Goal: Task Accomplishment & Management: Use online tool/utility

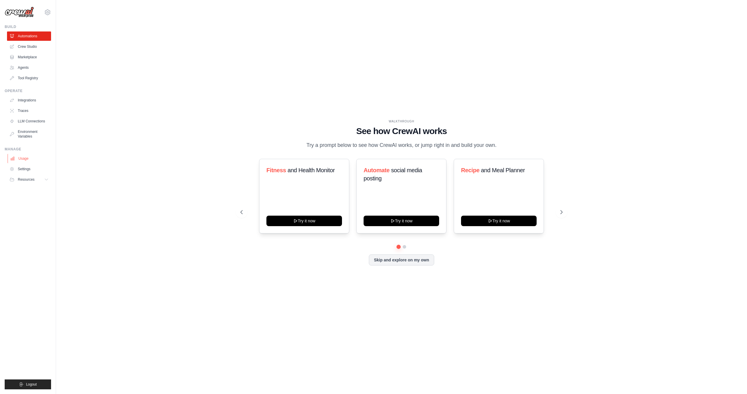
click at [32, 158] on link "Usage" at bounding box center [30, 158] width 44 height 9
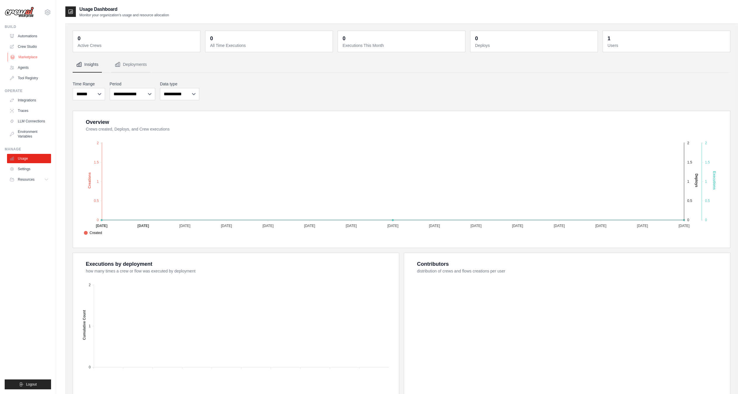
click at [33, 58] on link "Marketplace" at bounding box center [30, 57] width 44 height 9
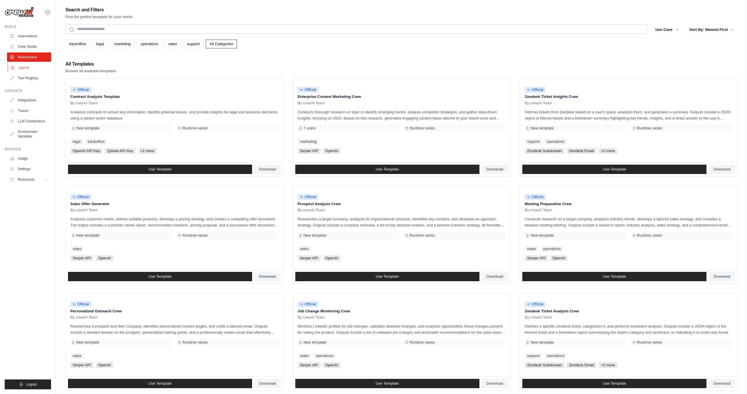
click at [36, 70] on link "Agents" at bounding box center [30, 67] width 44 height 9
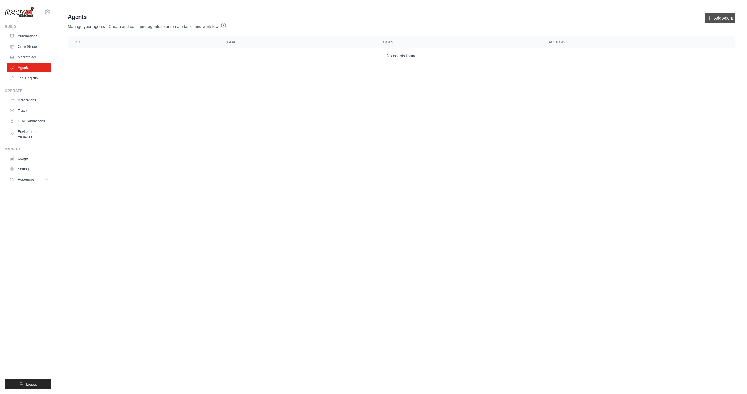
click at [724, 17] on link "Add Agent" at bounding box center [719, 18] width 31 height 11
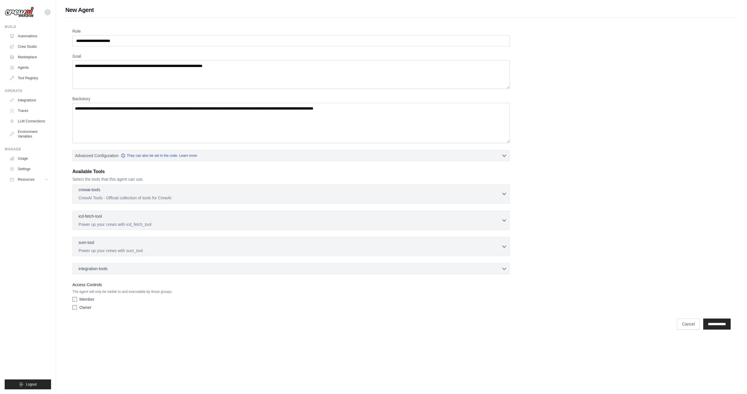
click at [313, 187] on div "crewai-tools 0 selected" at bounding box center [289, 190] width 423 height 7
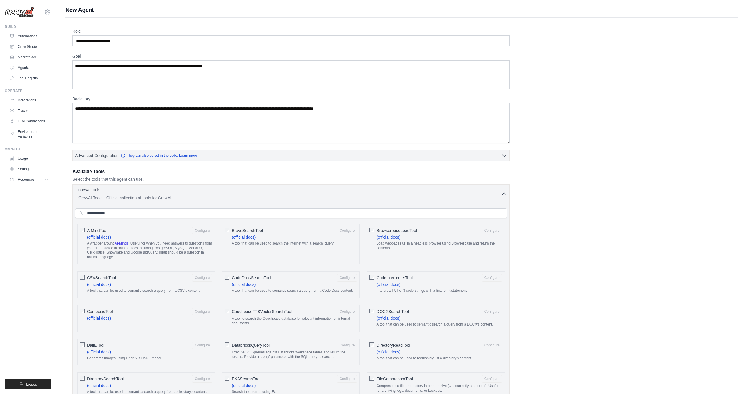
click at [165, 191] on div "crewai-tools 0 selected" at bounding box center [289, 190] width 423 height 7
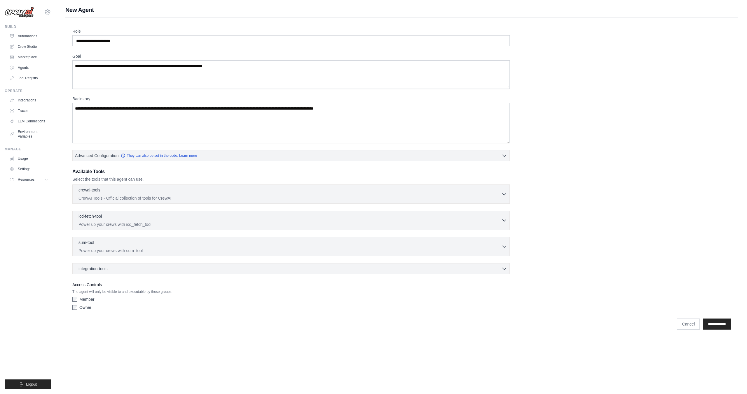
click at [181, 272] on div "integration-tools 0 selected Box Save files to Box Gmail" at bounding box center [290, 268] width 437 height 11
click at [180, 270] on div "integration-tools 0 selected" at bounding box center [292, 269] width 428 height 6
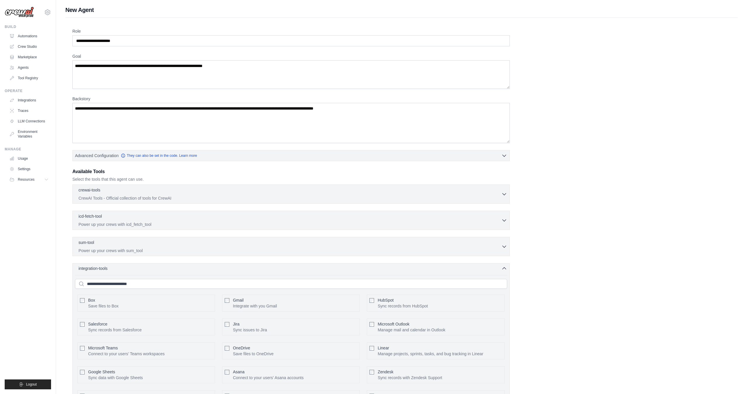
click at [171, 266] on div "integration-tools 0 selected" at bounding box center [292, 269] width 428 height 6
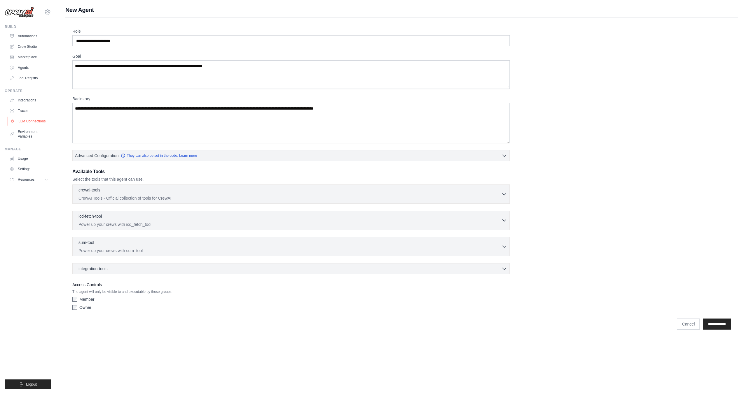
click at [32, 119] on link "LLM Connections" at bounding box center [30, 121] width 44 height 9
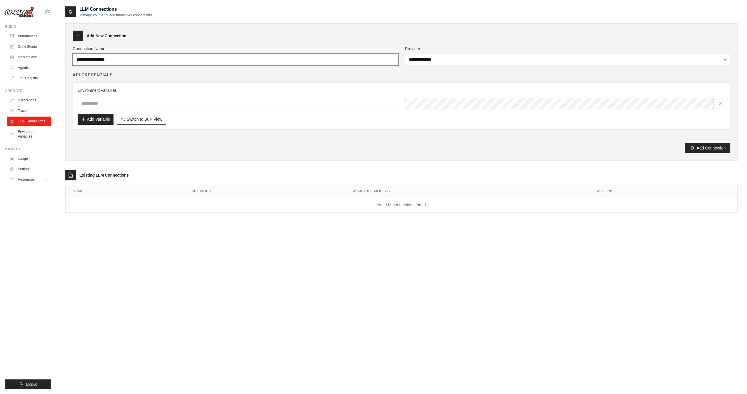
click at [223, 60] on input "Connection Name" at bounding box center [235, 59] width 325 height 11
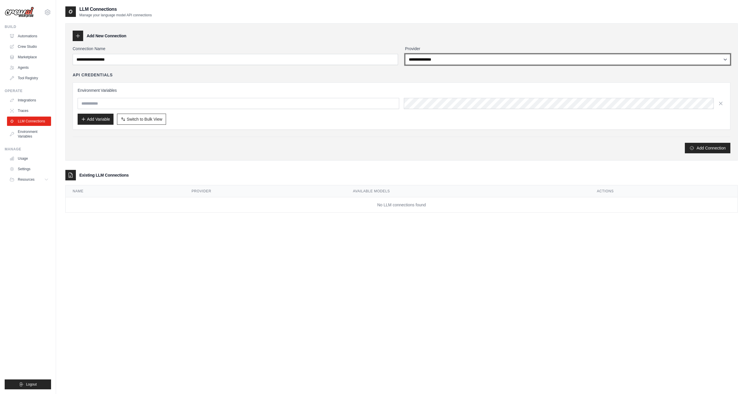
click at [461, 60] on select "**********" at bounding box center [567, 59] width 325 height 11
select select "**********"
click at [405, 54] on select "**********" at bounding box center [567, 59] width 325 height 11
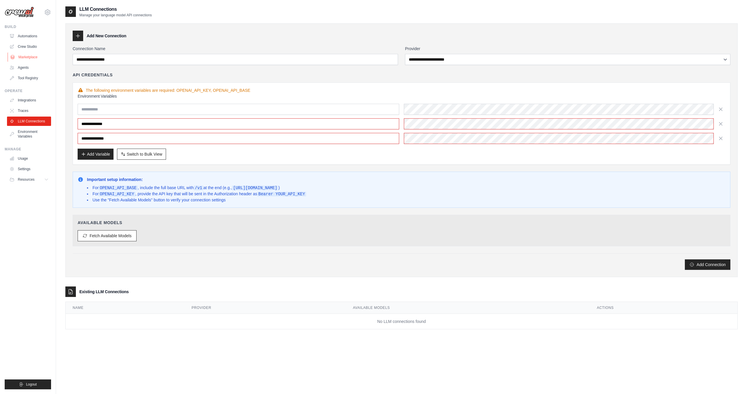
click at [28, 55] on link "Marketplace" at bounding box center [30, 57] width 44 height 9
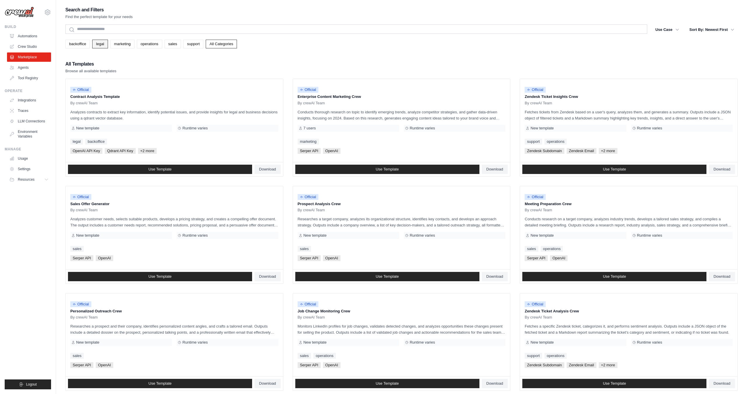
click at [101, 44] on link "legal" at bounding box center [99, 44] width 15 height 9
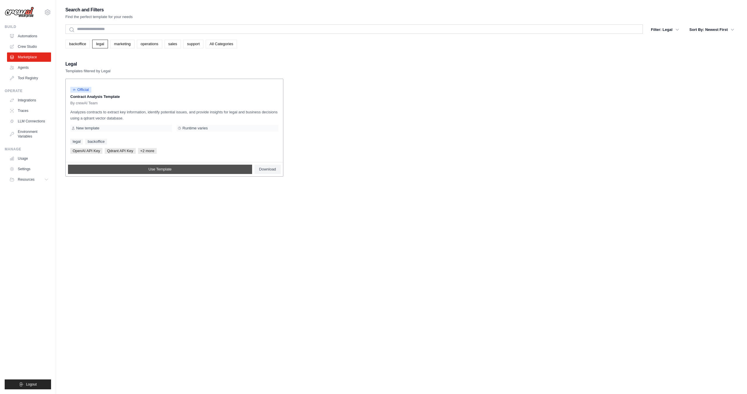
click at [148, 170] on link "Use Template" at bounding box center [160, 169] width 184 height 9
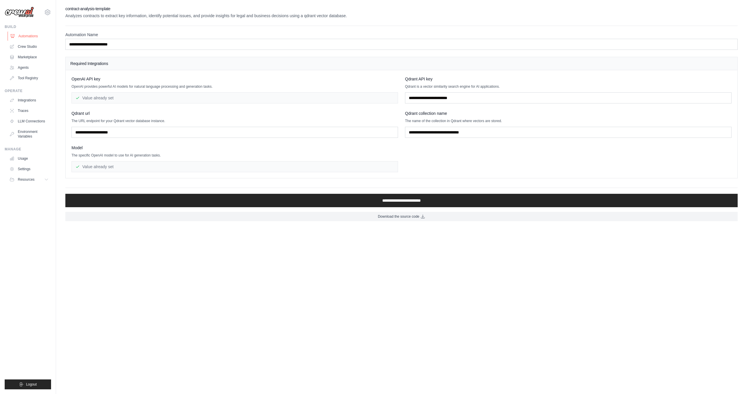
click at [21, 36] on link "Automations" at bounding box center [30, 36] width 44 height 9
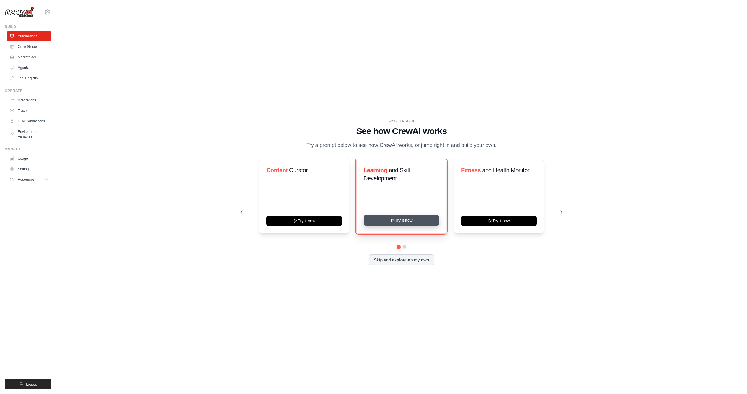
click at [393, 219] on icon at bounding box center [392, 220] width 5 height 5
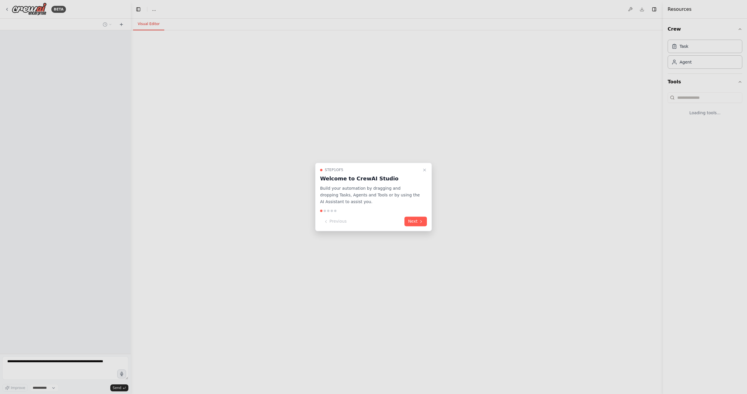
select select "****"
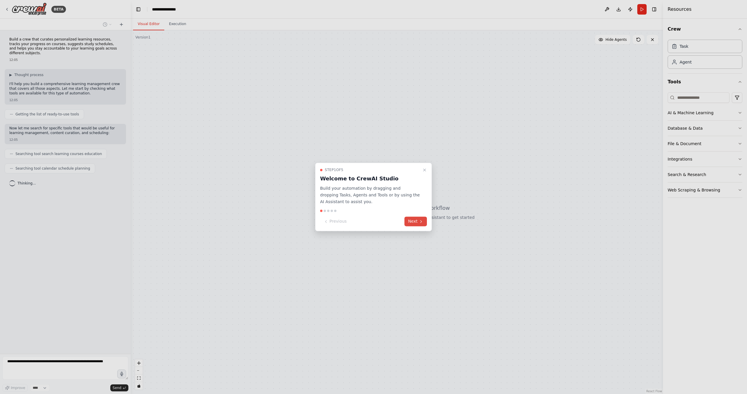
click at [419, 220] on icon at bounding box center [421, 221] width 5 height 5
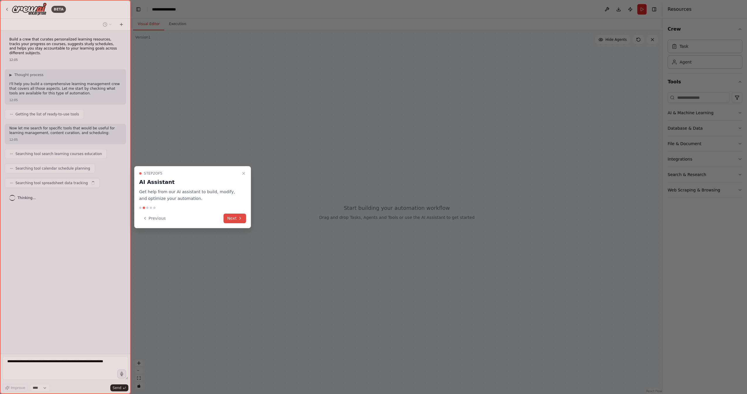
click at [229, 219] on button "Next" at bounding box center [234, 219] width 22 height 10
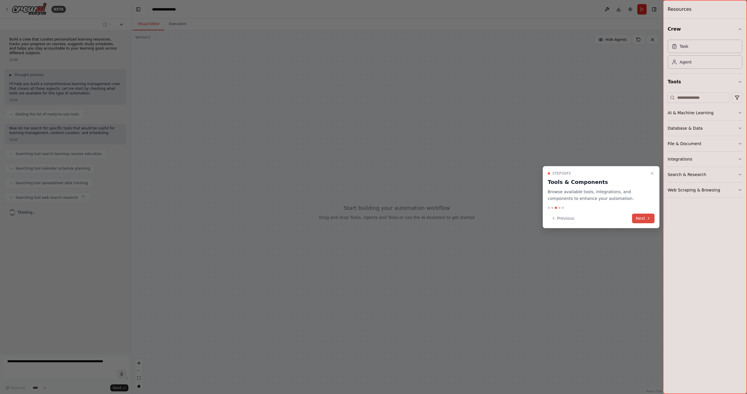
click at [647, 214] on button "Next" at bounding box center [643, 219] width 22 height 10
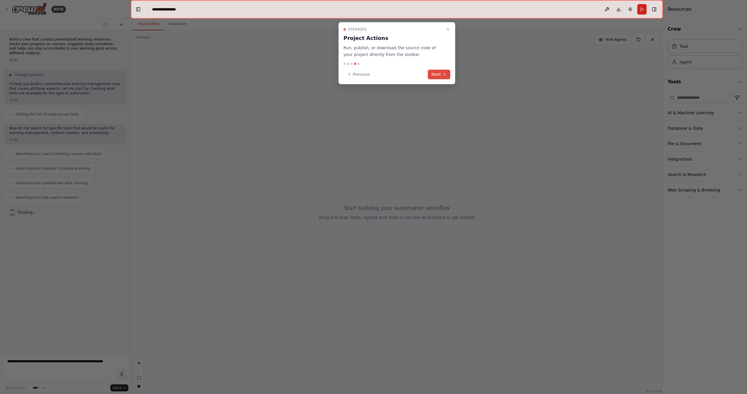
click at [439, 72] on button "Next" at bounding box center [439, 75] width 22 height 10
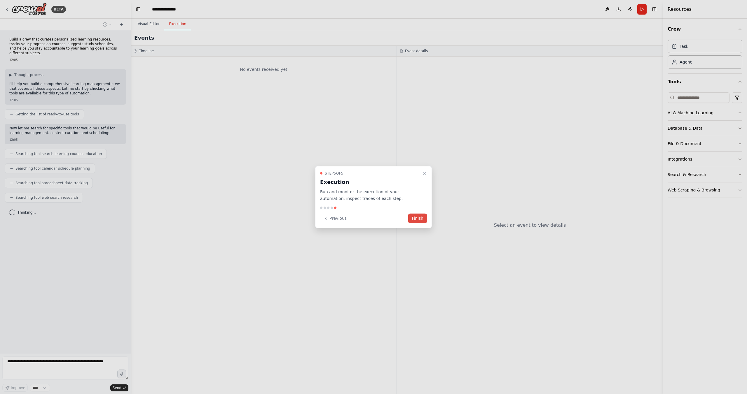
click at [418, 218] on button "Finish" at bounding box center [417, 219] width 19 height 10
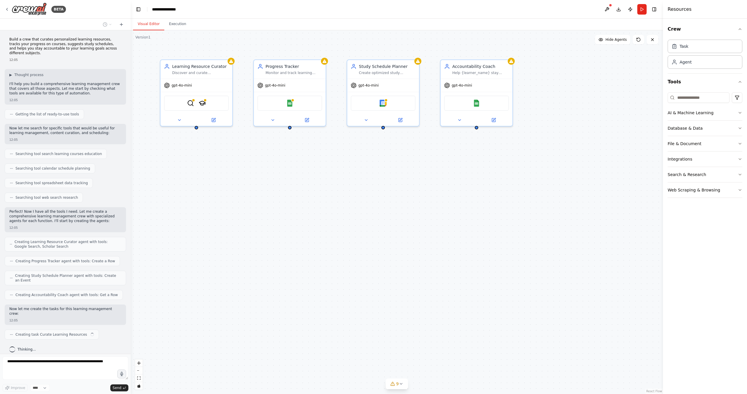
click at [416, 298] on div "Learning Resource Curator Discover and curate personalized learning resources f…" at bounding box center [397, 212] width 532 height 364
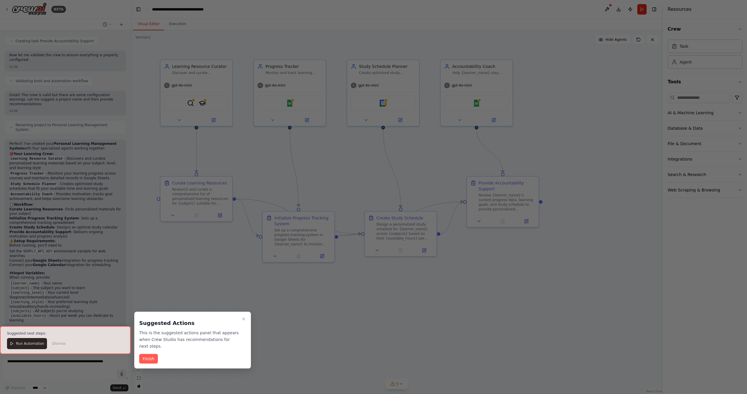
scroll to position [342, 0]
click at [244, 319] on icon "Close walkthrough" at bounding box center [243, 319] width 2 height 2
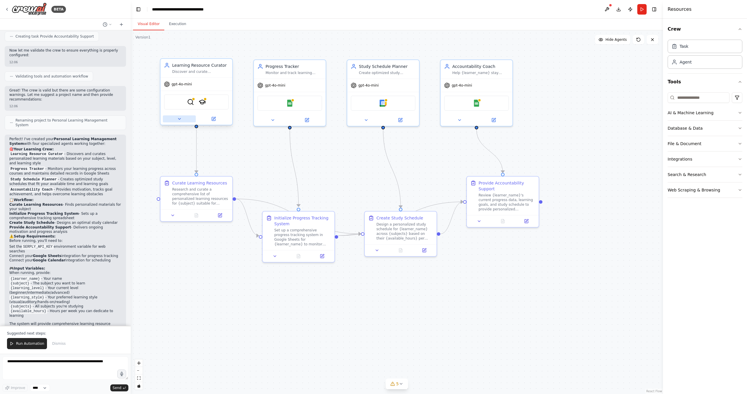
click at [183, 120] on button at bounding box center [179, 119] width 33 height 7
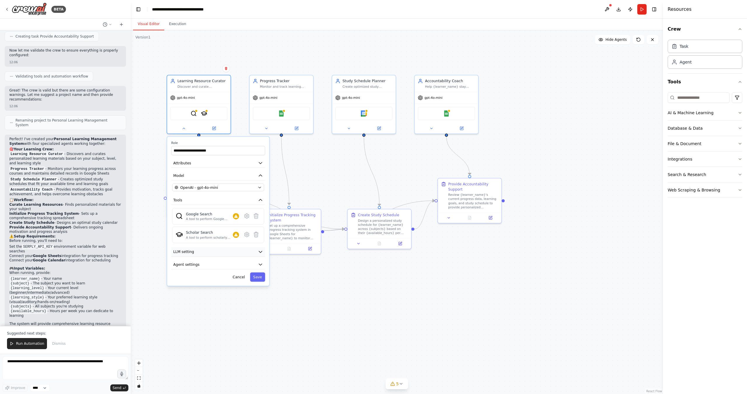
click at [255, 253] on button "LLM setting" at bounding box center [218, 252] width 94 height 10
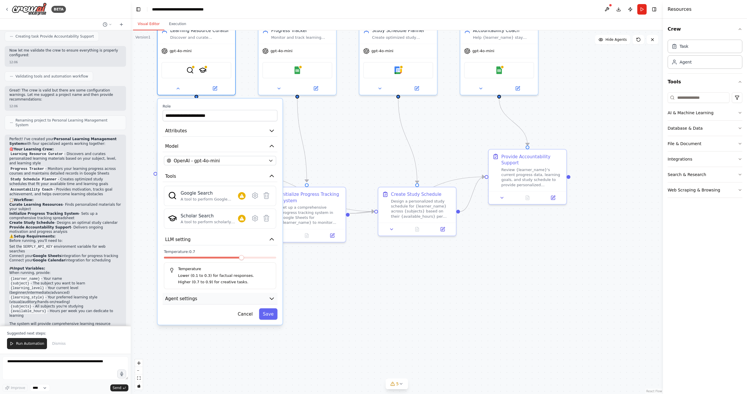
click at [252, 298] on button "Agent settings" at bounding box center [219, 299] width 115 height 12
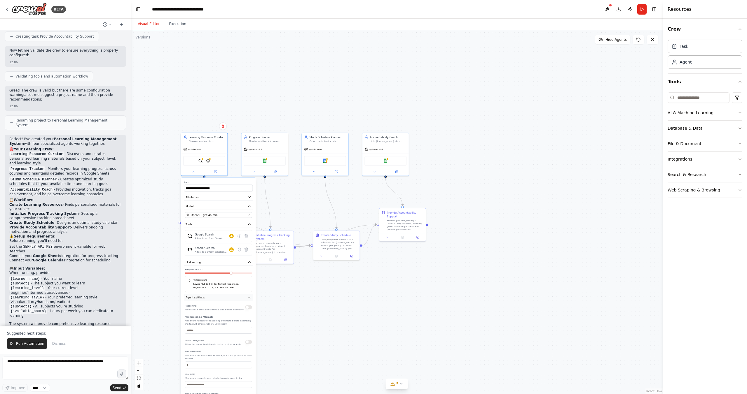
click at [223, 295] on button "Agent settings" at bounding box center [218, 298] width 69 height 7
click at [257, 112] on div ".deletable-edge-delete-btn { width: 20px; height: 20px; border: 0px solid #ffff…" at bounding box center [397, 212] width 532 height 364
click at [260, 139] on div "Monitor and track learning progress across multiple courses and subjects for {l…" at bounding box center [267, 140] width 37 height 3
click at [324, 138] on div "Study Schedule Planner" at bounding box center [327, 137] width 36 height 4
click at [394, 143] on div "Accountability Coach Help {learner_name} stay accountable to their learning goa…" at bounding box center [384, 138] width 46 height 12
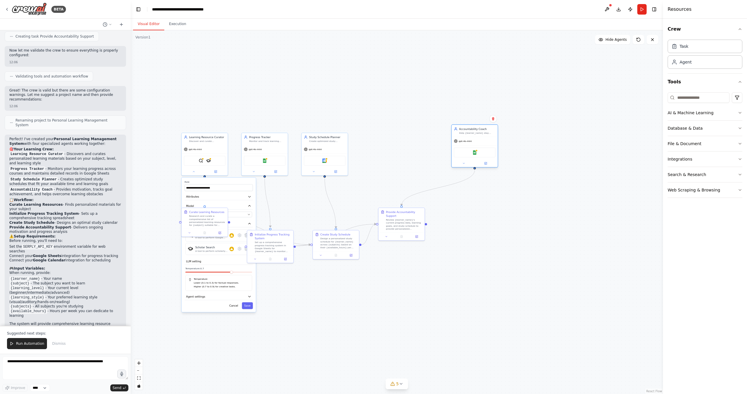
drag, startPoint x: 389, startPoint y: 143, endPoint x: 478, endPoint y: 135, distance: 89.9
click at [478, 135] on div "Accountability Coach Help {learner_name} stay accountable to their learning goa…" at bounding box center [475, 131] width 46 height 12
click at [608, 9] on button at bounding box center [606, 9] width 9 height 11
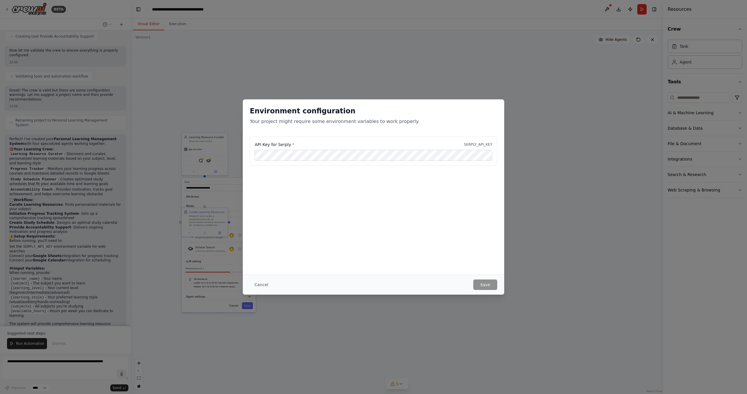
click at [256, 283] on button "Cancel" at bounding box center [261, 285] width 23 height 11
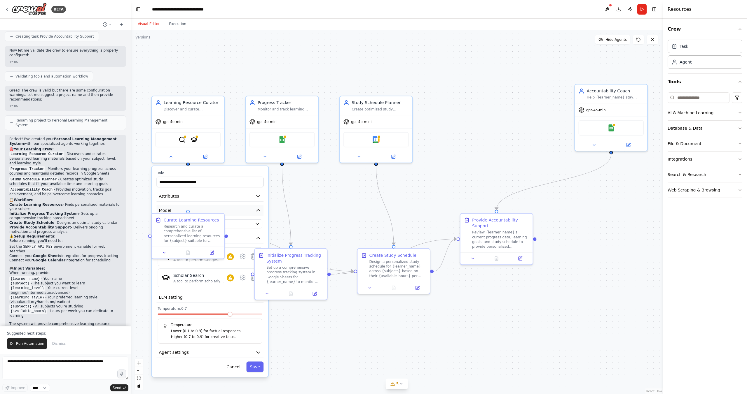
click at [227, 213] on button "Model" at bounding box center [210, 210] width 107 height 11
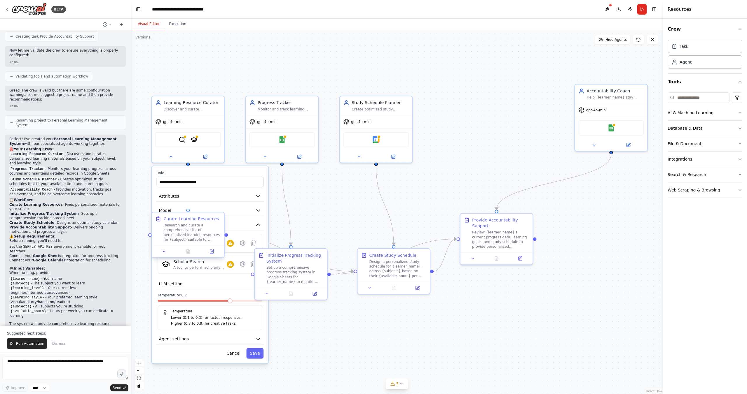
click at [164, 256] on div at bounding box center [188, 252] width 72 height 12
click at [146, 205] on div ".deletable-edge-delete-btn { width: 20px; height: 20px; border: 0px solid #ffff…" at bounding box center [397, 212] width 532 height 364
click at [302, 214] on div ".deletable-edge-delete-btn { width: 20px; height: 20px; border: 0px solid #ffff…" at bounding box center [397, 212] width 532 height 364
drag, startPoint x: 206, startPoint y: 218, endPoint x: 396, endPoint y: 158, distance: 199.4
click at [396, 158] on div "Curate Learning Resources" at bounding box center [384, 161] width 55 height 6
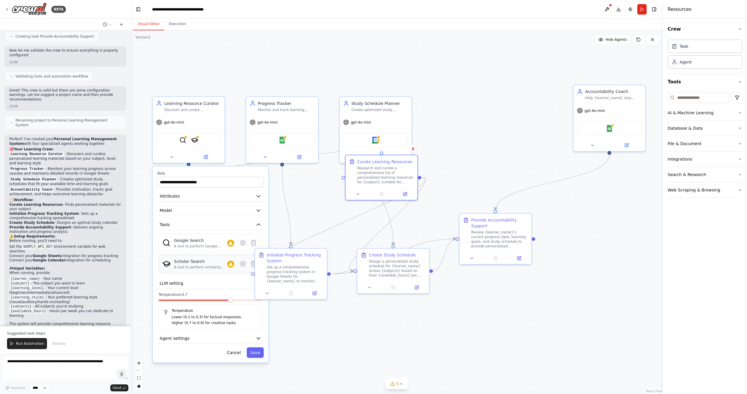
click at [208, 271] on div "Scholar Search A tool to perform scholarly literature search with a search_quer…" at bounding box center [210, 264] width 104 height 19
click at [242, 266] on icon at bounding box center [242, 263] width 5 height 5
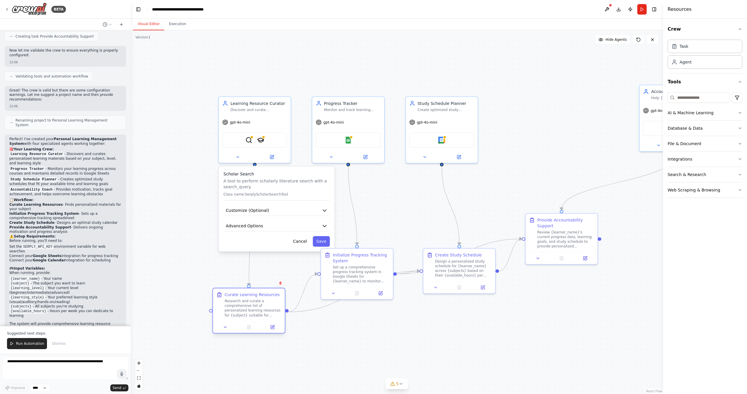
drag, startPoint x: 399, startPoint y: 163, endPoint x: 265, endPoint y: 295, distance: 187.5
click at [265, 295] on div "Curate Learning Resources" at bounding box center [252, 295] width 55 height 6
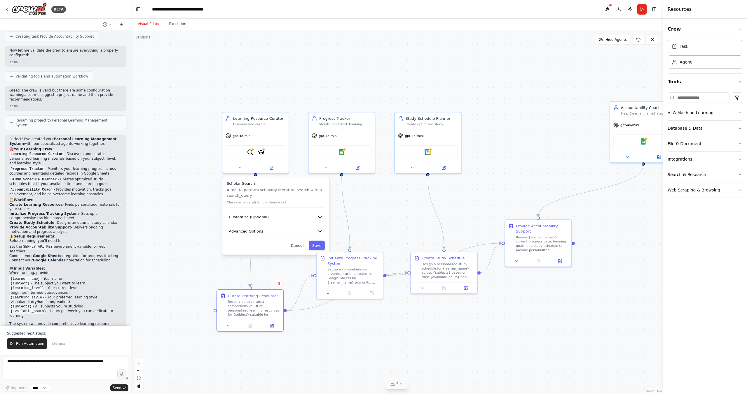
click at [399, 384] on icon at bounding box center [400, 384] width 5 height 5
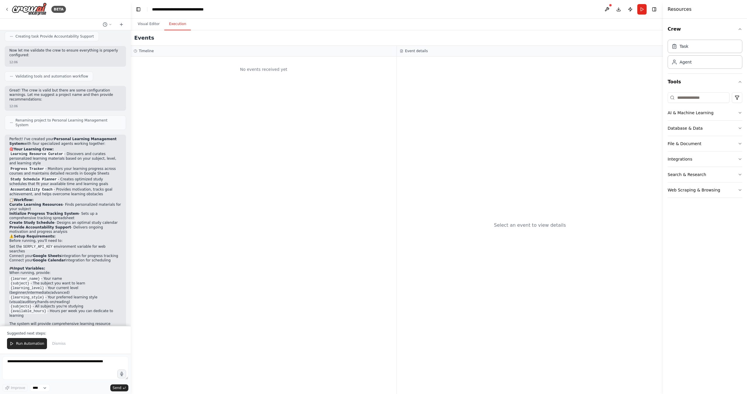
click at [176, 22] on button "Execution" at bounding box center [177, 24] width 27 height 12
click at [146, 27] on button "Visual Editor" at bounding box center [148, 24] width 31 height 12
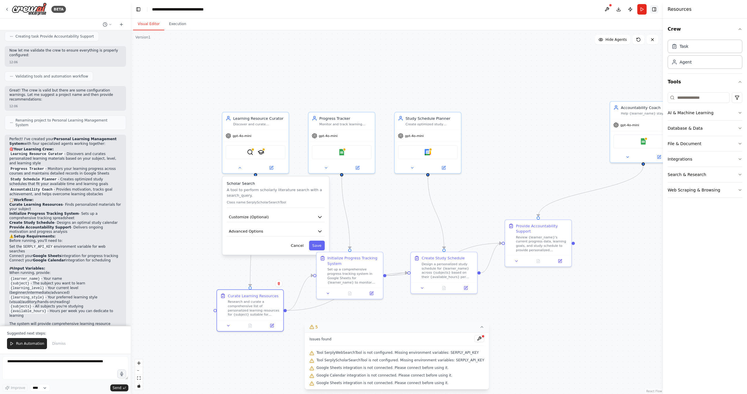
click at [653, 10] on button "Toggle Right Sidebar" at bounding box center [654, 9] width 8 height 8
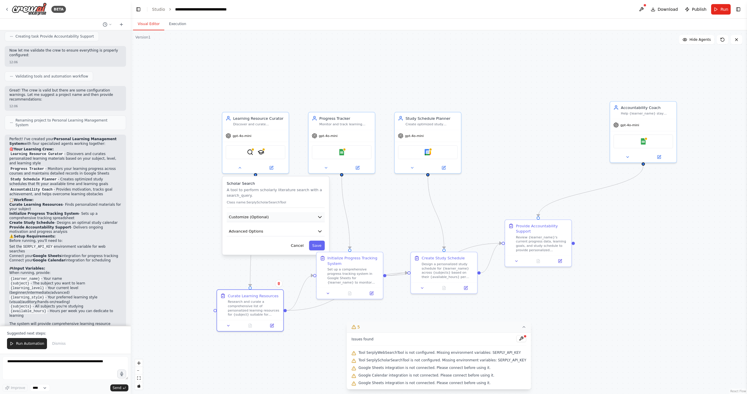
click at [300, 218] on button "Customize (Optional)" at bounding box center [276, 217] width 98 height 10
